Goal: Task Accomplishment & Management: Manage account settings

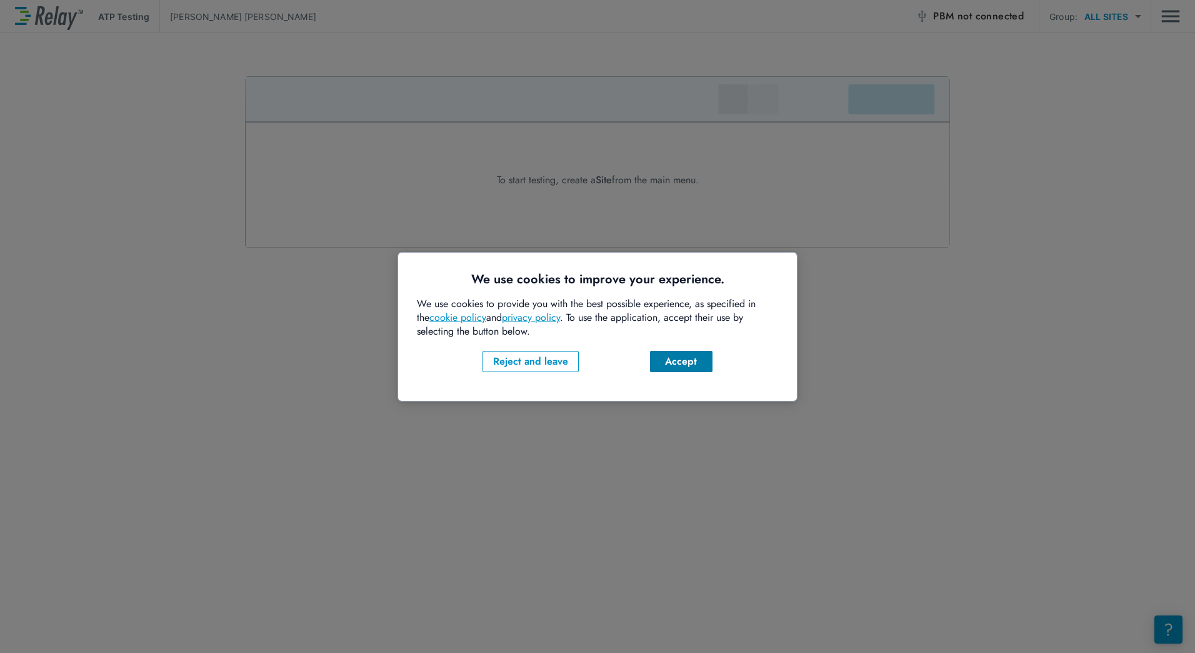
click at [699, 370] on button "Accept" at bounding box center [681, 361] width 63 height 21
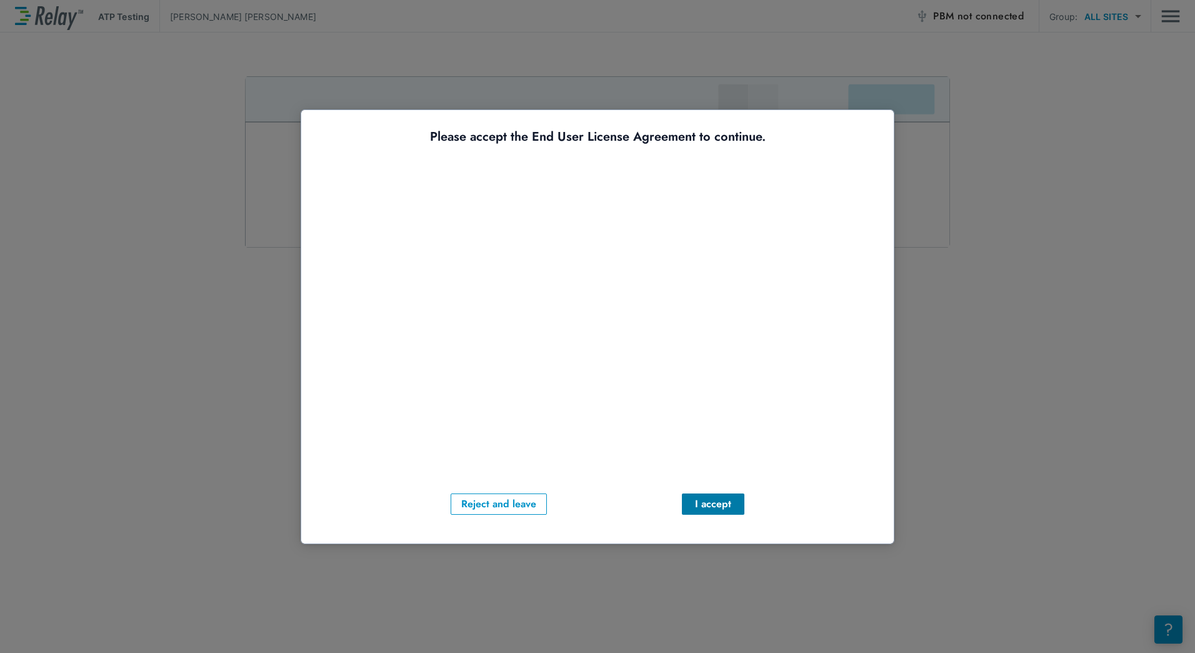
click at [723, 503] on div "I accept" at bounding box center [713, 503] width 43 height 15
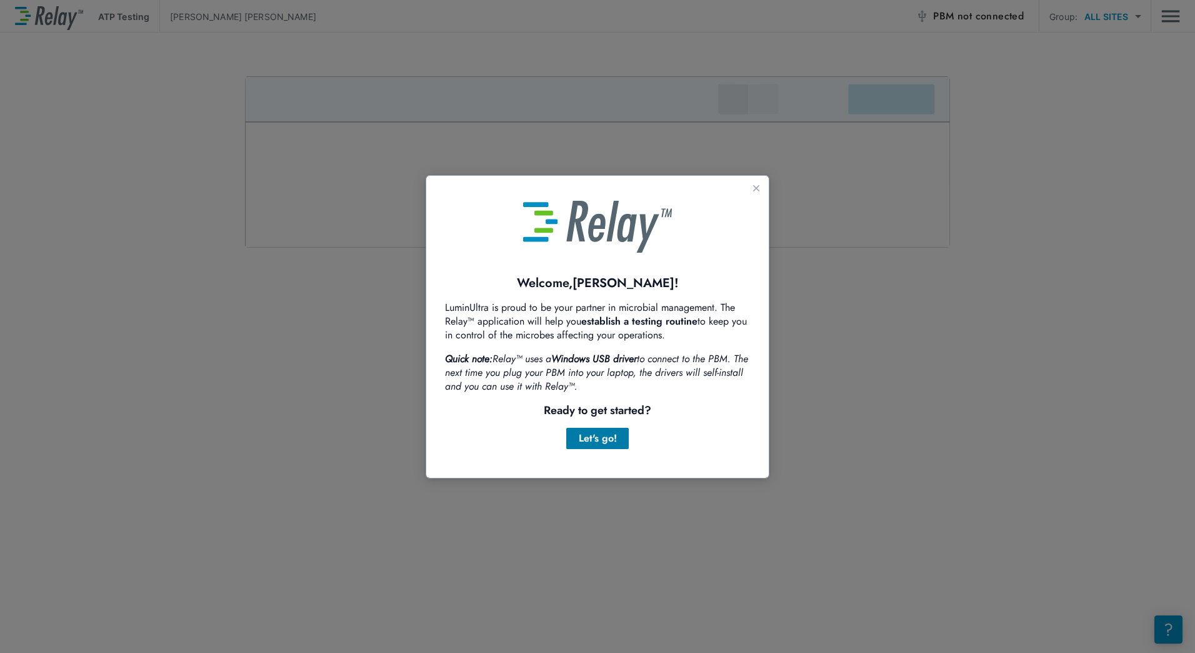
click at [609, 434] on div "Let's go!" at bounding box center [597, 438] width 43 height 15
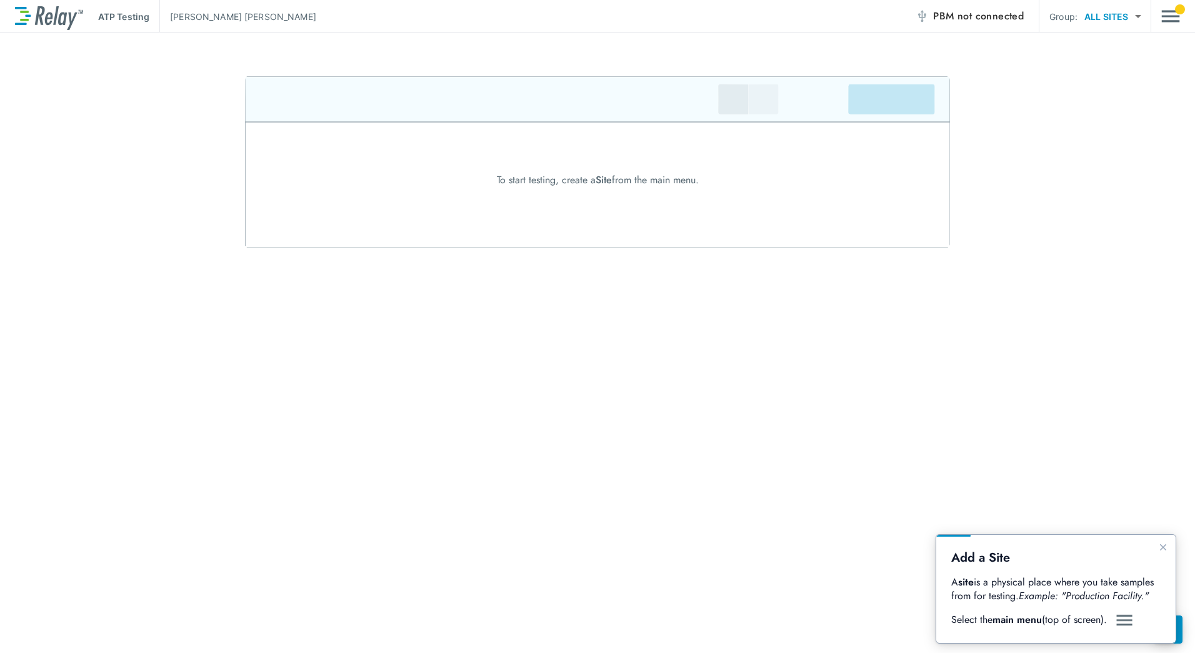
click at [1135, 15] on body "ATP Testing [PERSON_NAME] PBM not connected Group: ALL SITES ********* ​ To sta…" at bounding box center [597, 326] width 1195 height 653
click at [1110, 48] on li "ALL SITES" at bounding box center [1112, 49] width 74 height 23
click at [1172, 16] on img "Main menu" at bounding box center [1171, 16] width 19 height 24
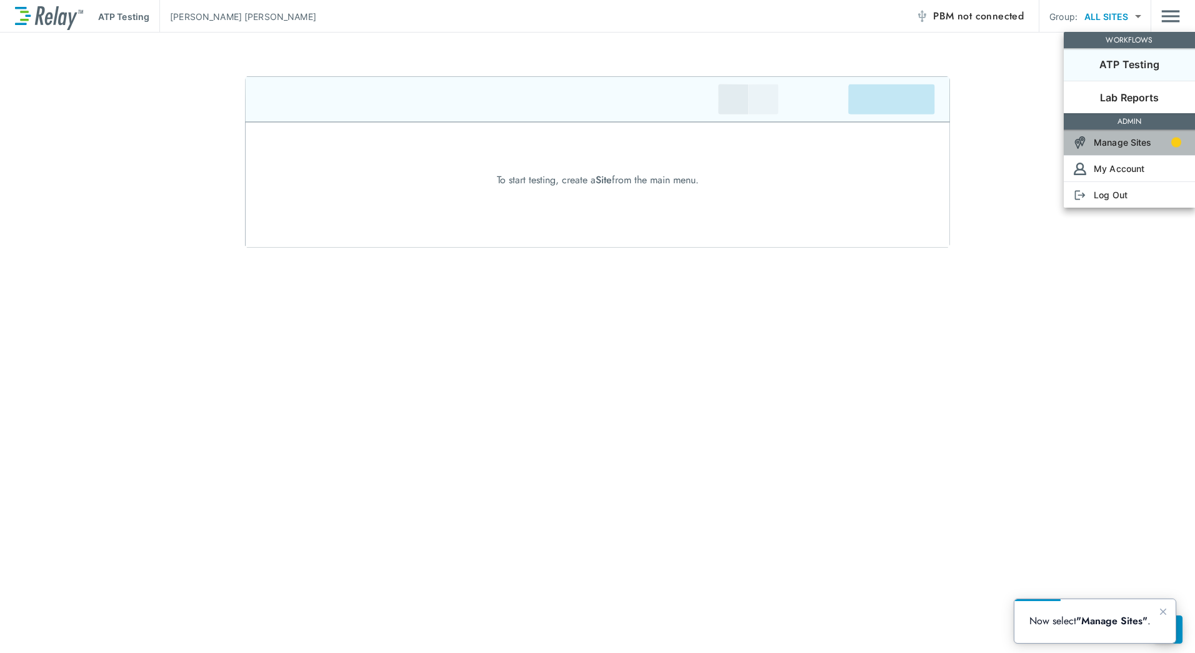
click at [1125, 146] on p "Manage Sites" at bounding box center [1123, 142] width 58 height 13
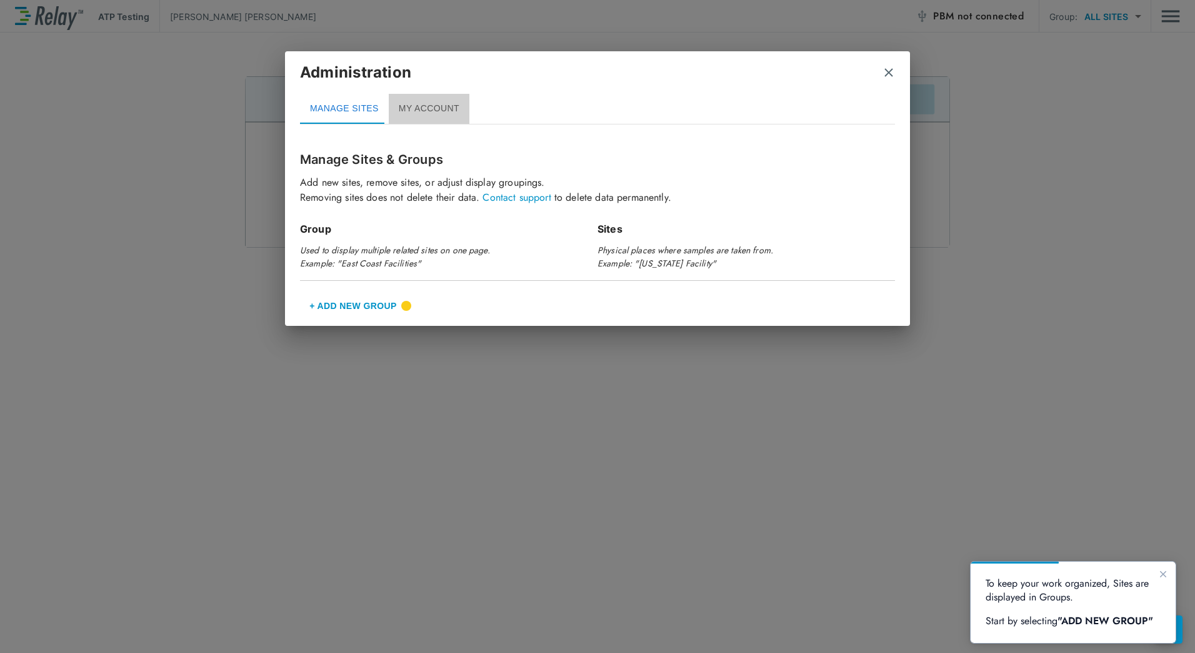
click at [440, 108] on button "MY ACCOUNT" at bounding box center [429, 109] width 81 height 30
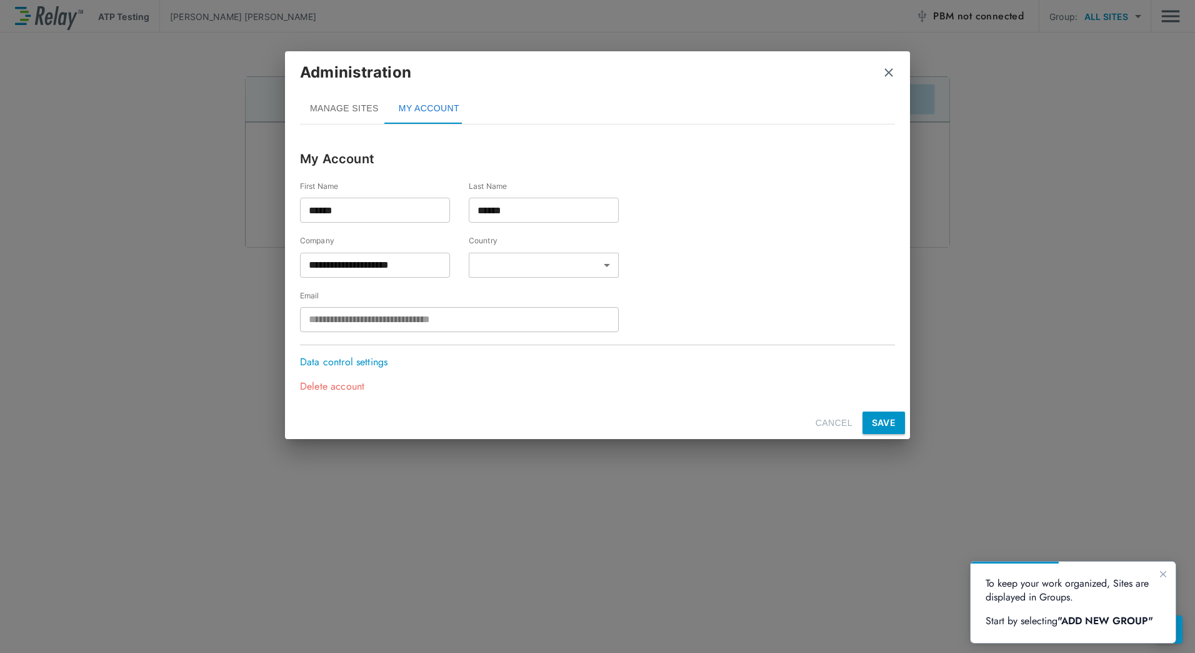
click at [886, 68] on img "close" at bounding box center [889, 72] width 13 height 13
